Goal: Transaction & Acquisition: Purchase product/service

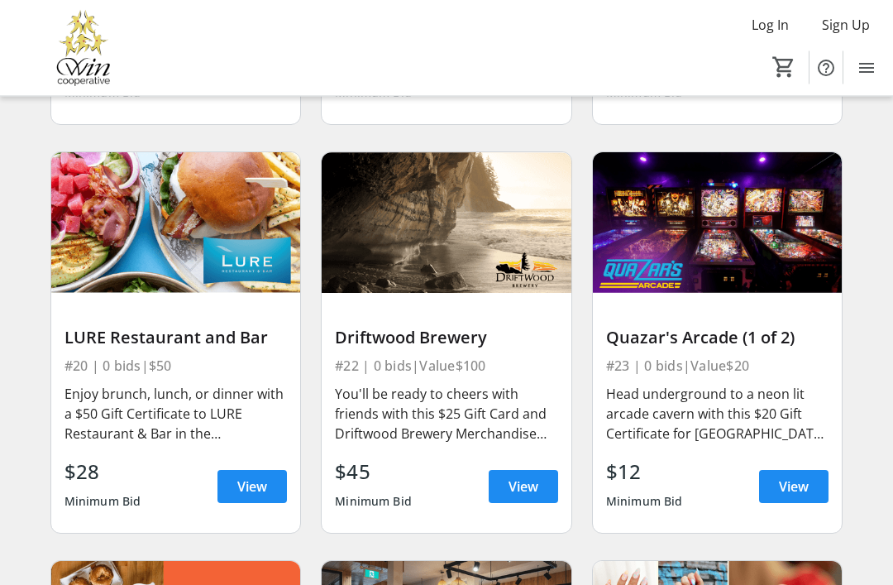
scroll to position [4354, 0]
click at [247, 488] on span "View" at bounding box center [252, 486] width 30 height 20
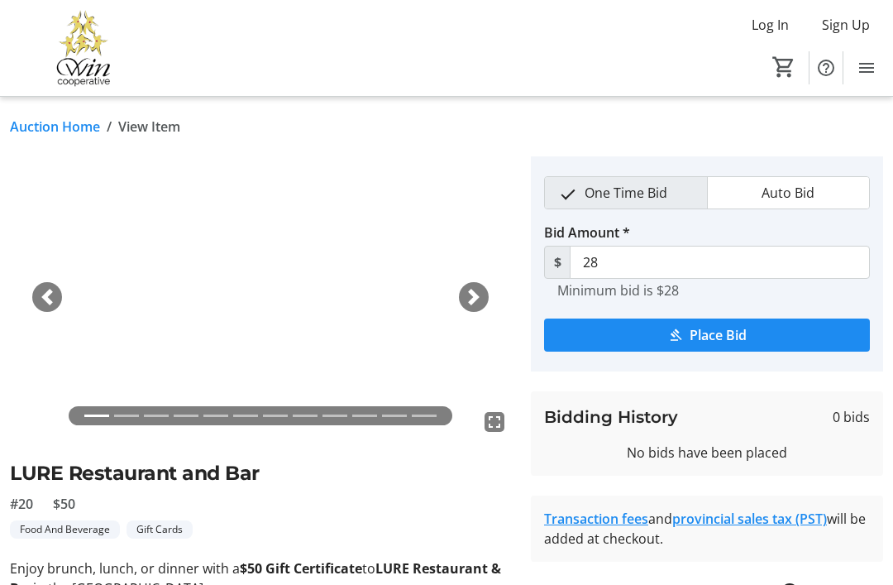
click at [712, 332] on span "Place Bid" at bounding box center [718, 335] width 57 height 20
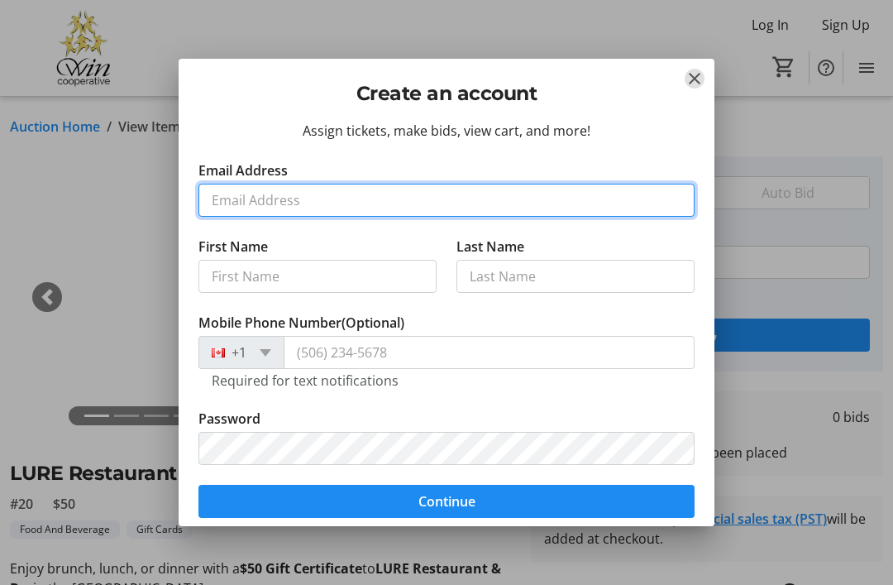
click at [232, 202] on input "Email Address" at bounding box center [446, 200] width 496 height 33
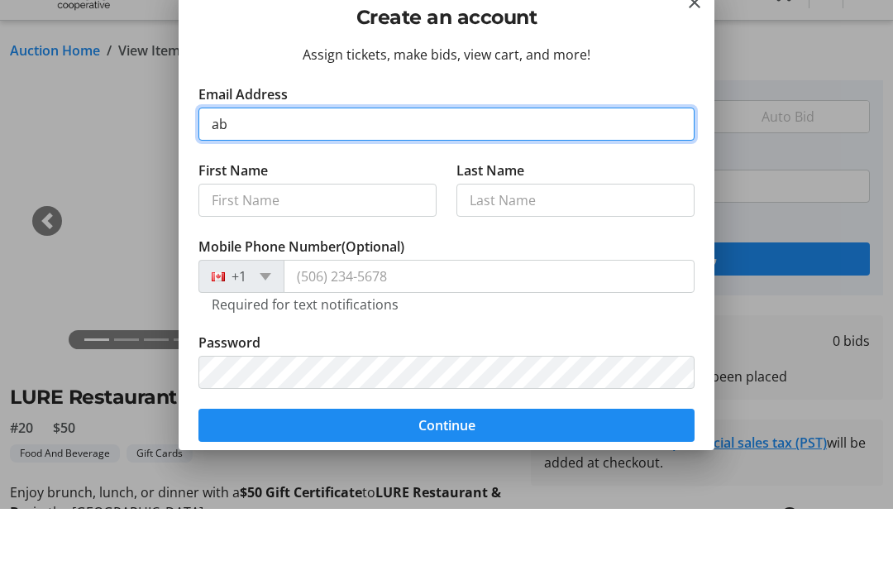
type input "abb"
type input "[EMAIL_ADDRESS][DOMAIN_NAME]"
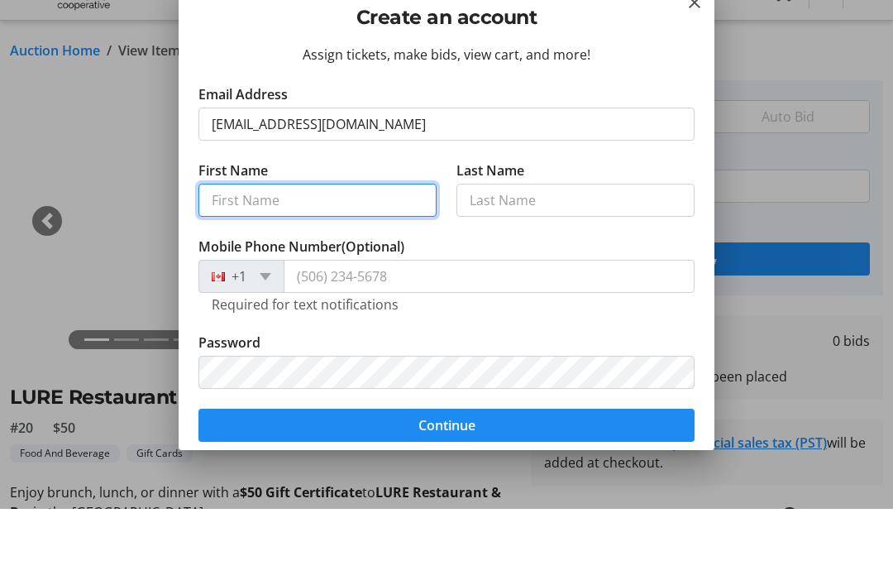
type input "Abby"
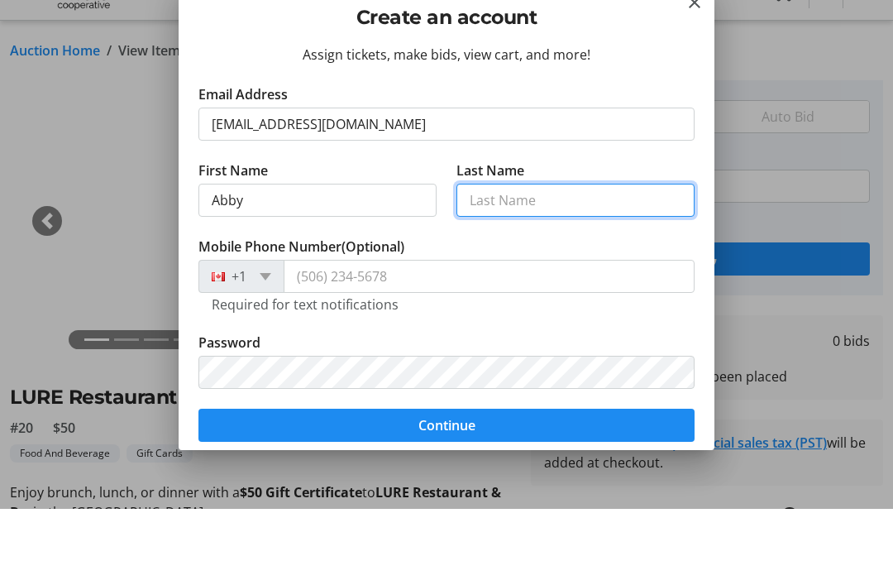
type input "St-Pierre"
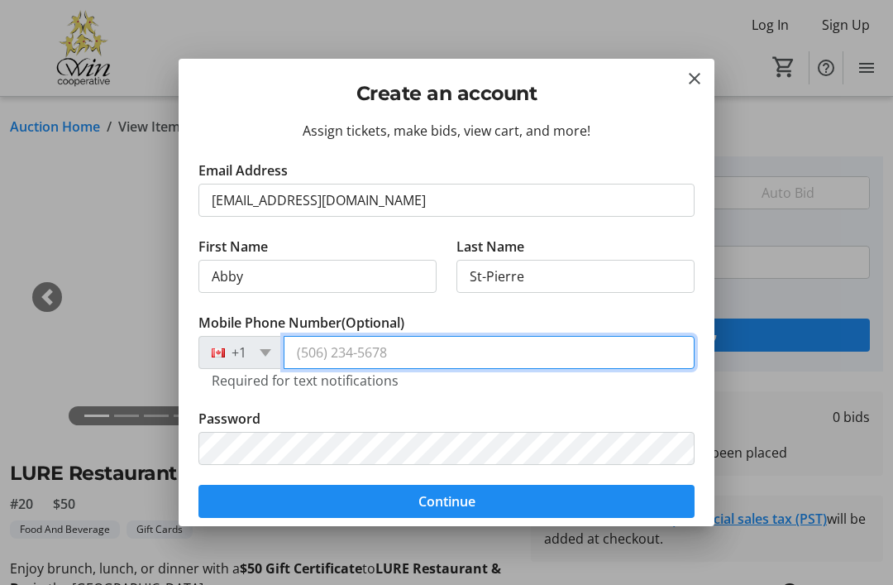
click at [335, 355] on input "Mobile Phone Number (Optional)" at bounding box center [489, 352] width 411 height 33
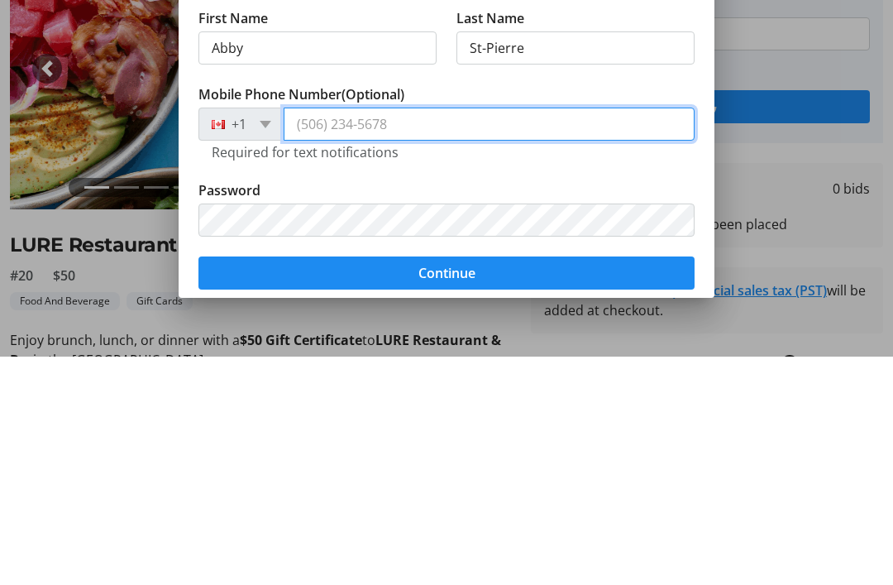
type input "[PHONE_NUMBER]"
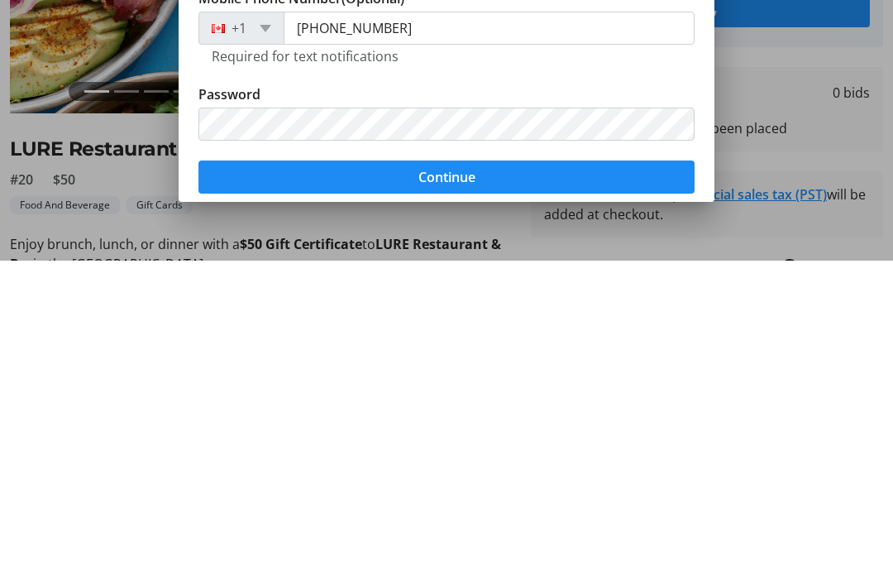
click at [448, 491] on span "Continue" at bounding box center [446, 501] width 57 height 20
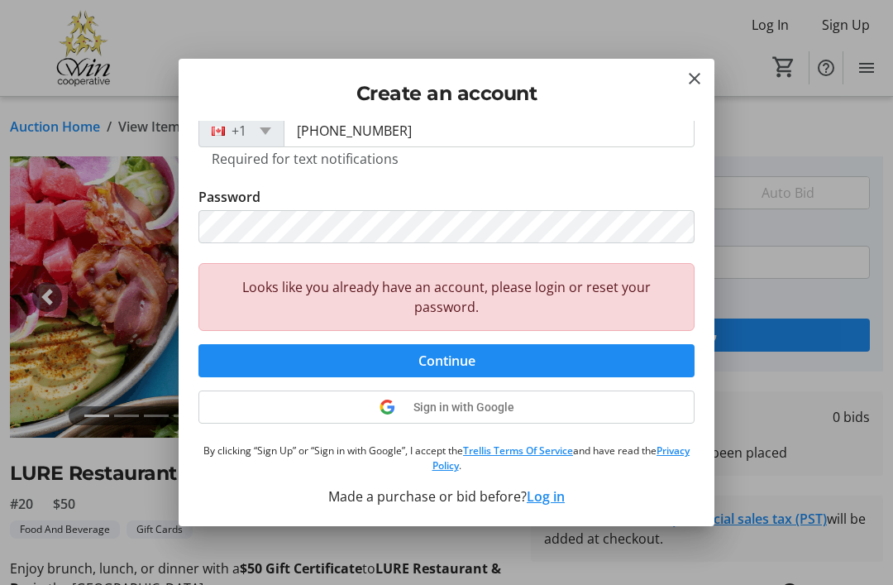
scroll to position [221, 0]
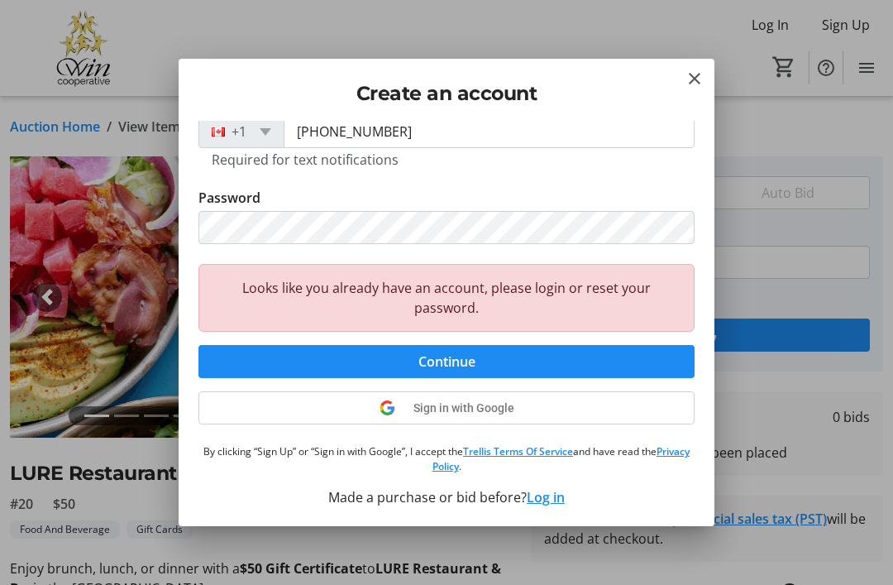
click at [448, 365] on span "Continue" at bounding box center [446, 361] width 57 height 20
click at [704, 80] on mat-icon "Close" at bounding box center [695, 79] width 20 height 20
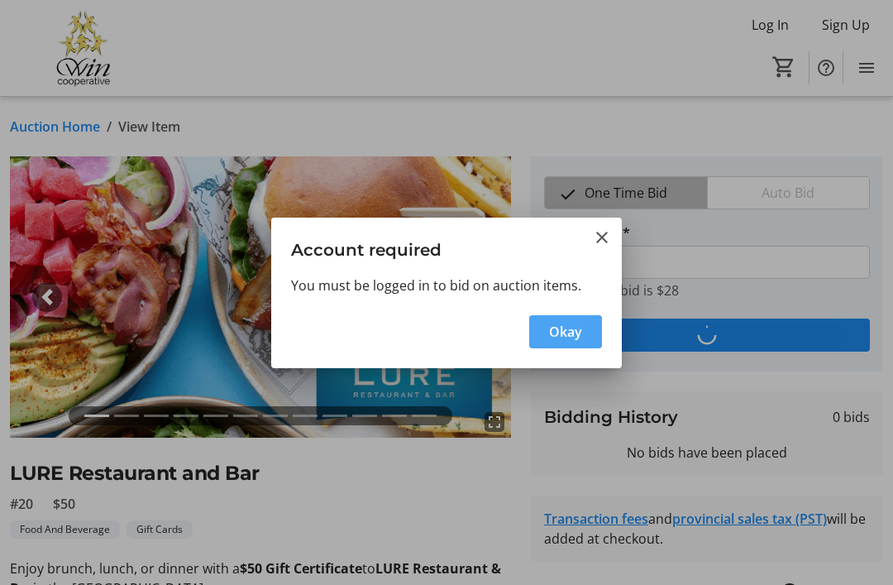
click at [567, 334] on span "Okay" at bounding box center [565, 332] width 33 height 20
